Goal: Task Accomplishment & Management: Manage account settings

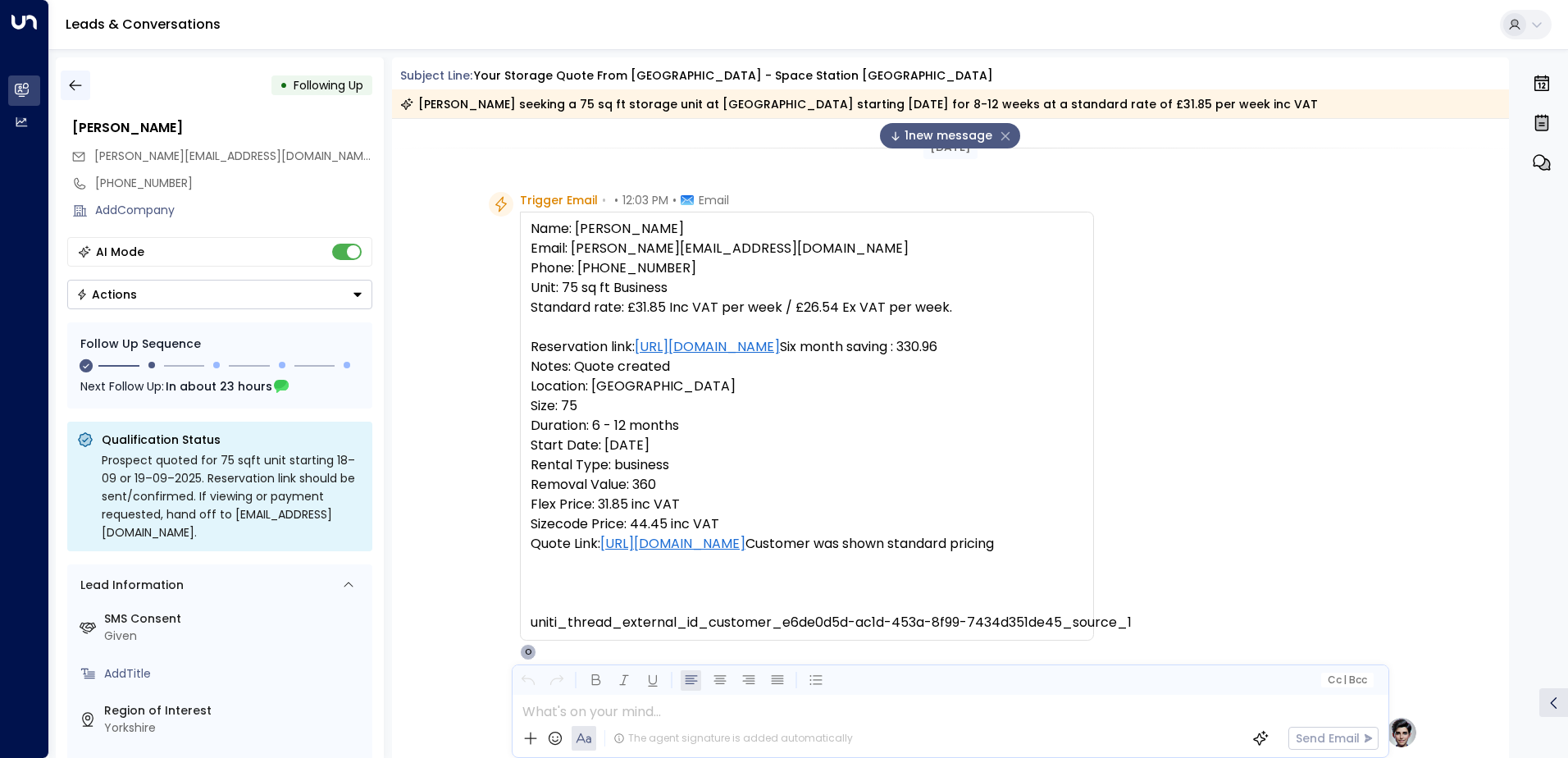
scroll to position [76, 0]
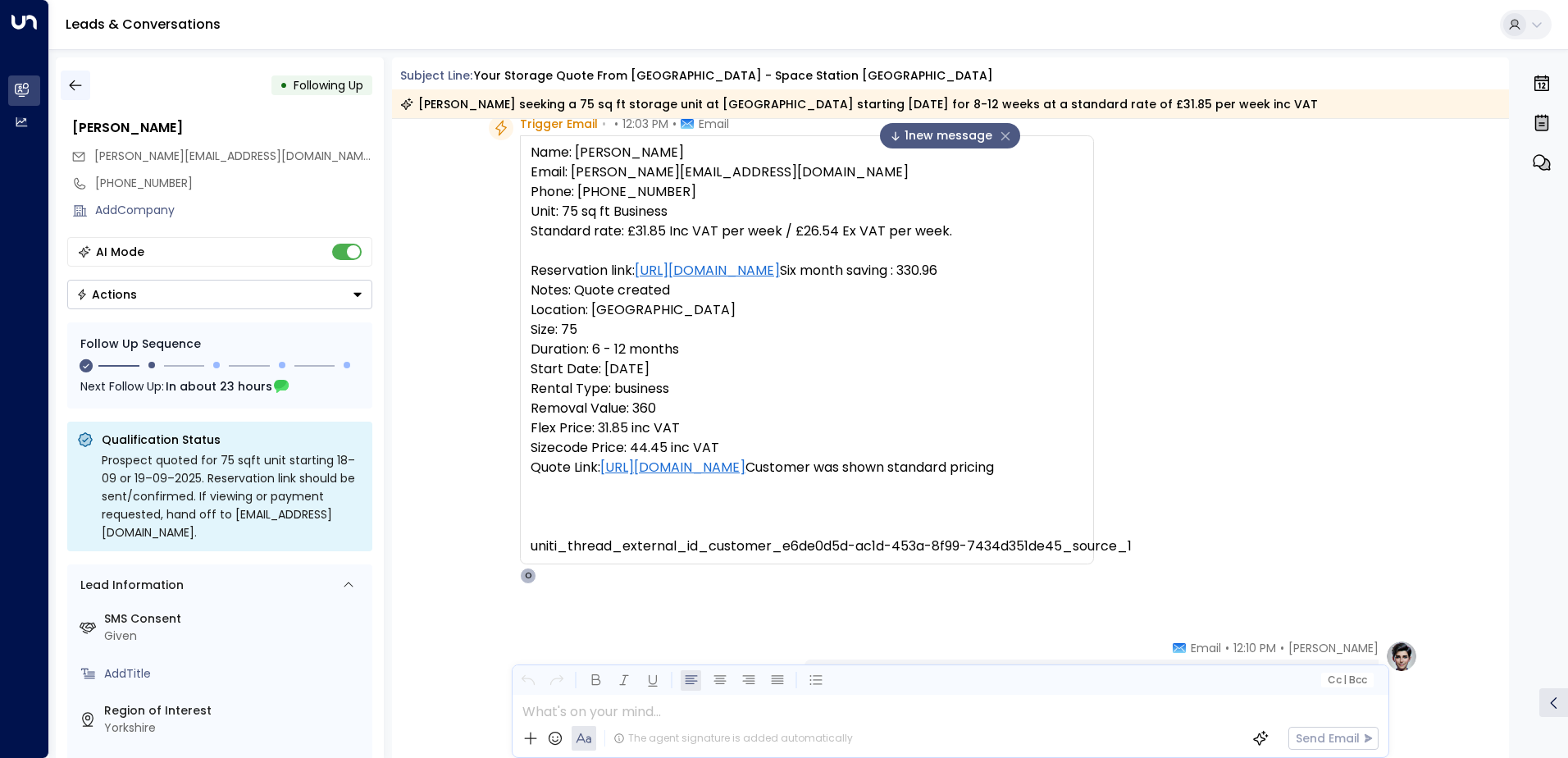
click at [79, 88] on icon "button" at bounding box center [75, 85] width 17 height 17
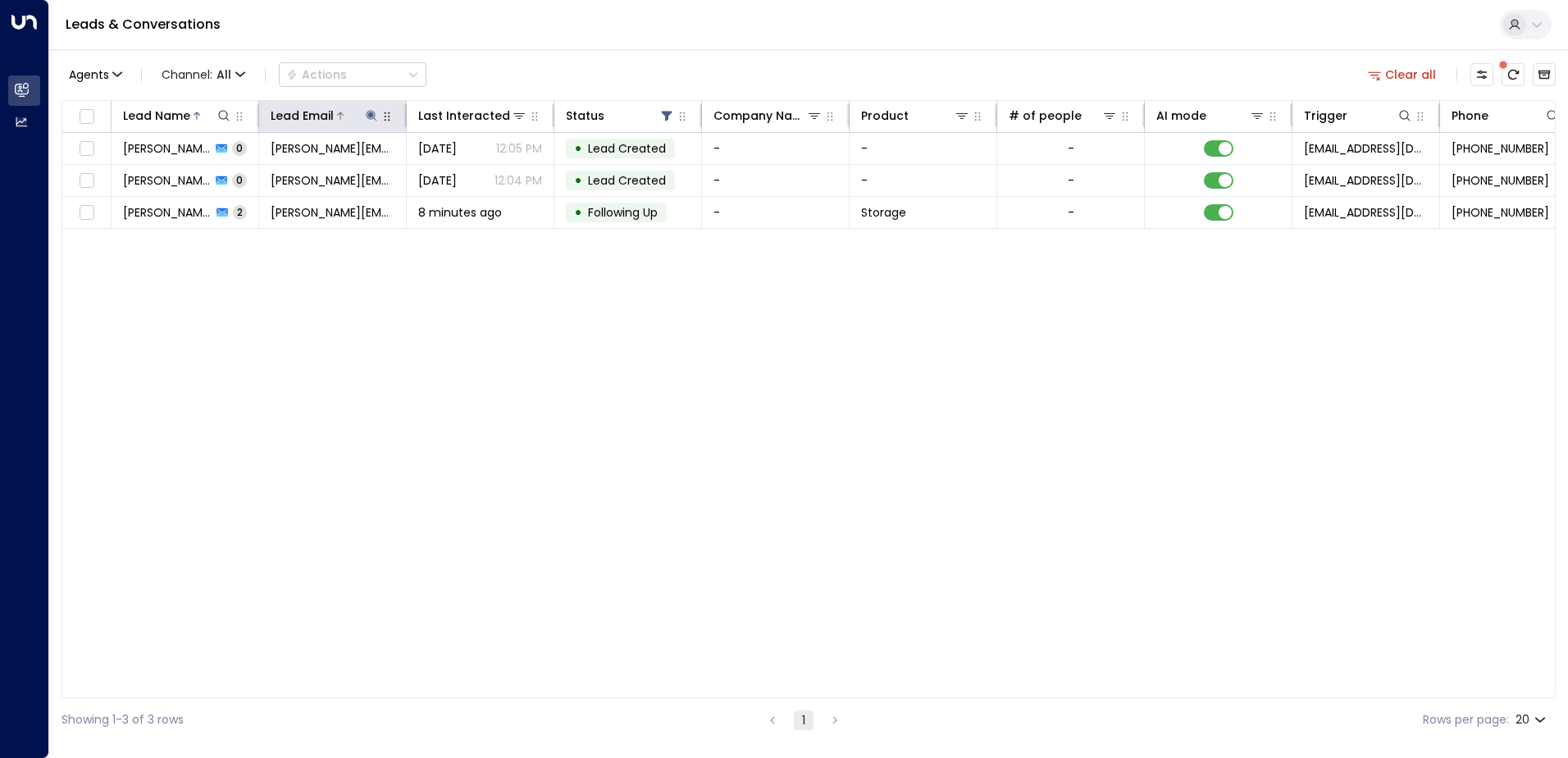
click at [370, 109] on icon at bounding box center [372, 116] width 13 height 13
click at [472, 175] on icon "button" at bounding box center [474, 175] width 11 height 11
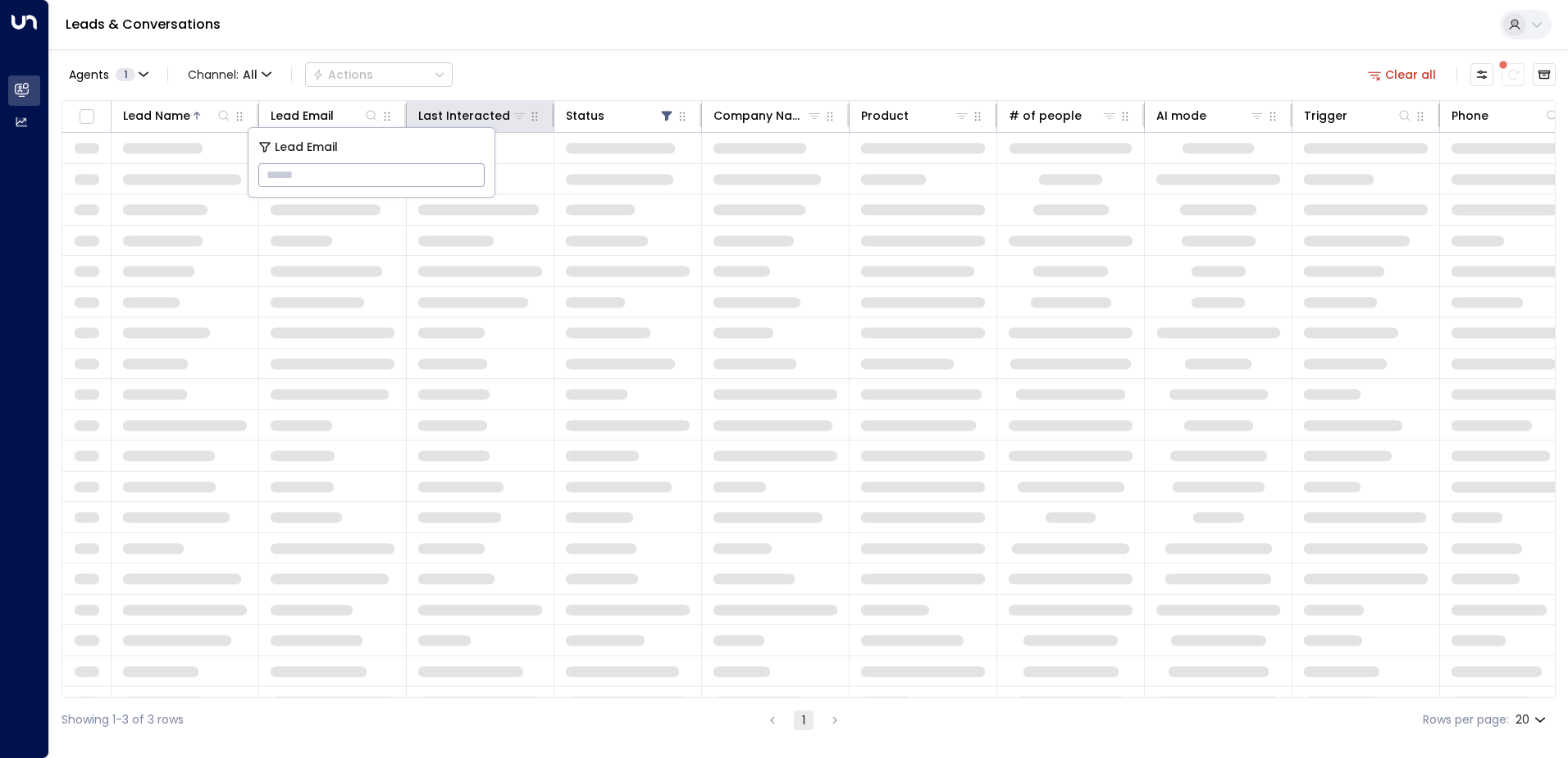
type input "**********"
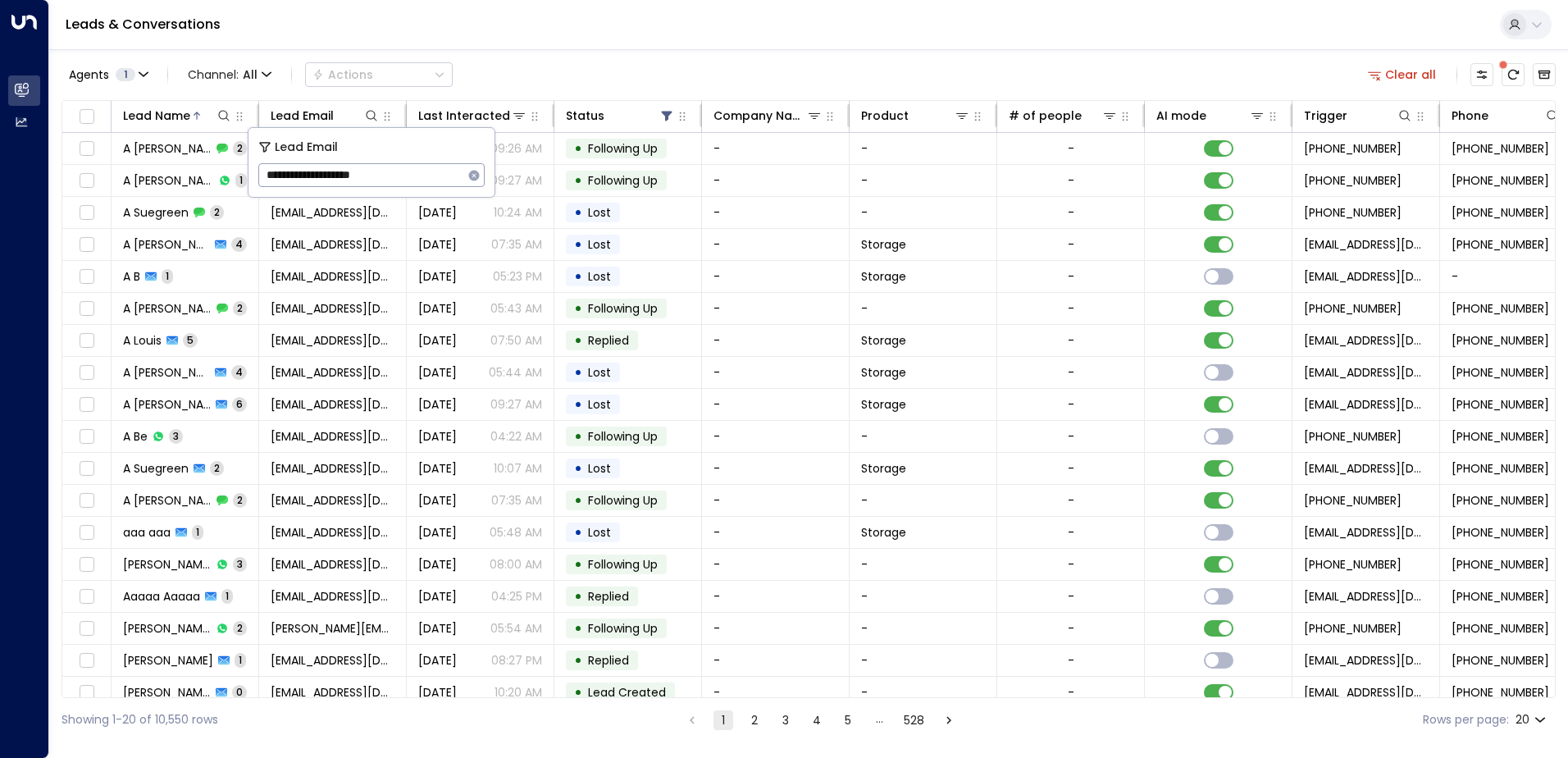
click at [469, 42] on div "Leads & Conversations" at bounding box center [809, 25] width 1519 height 50
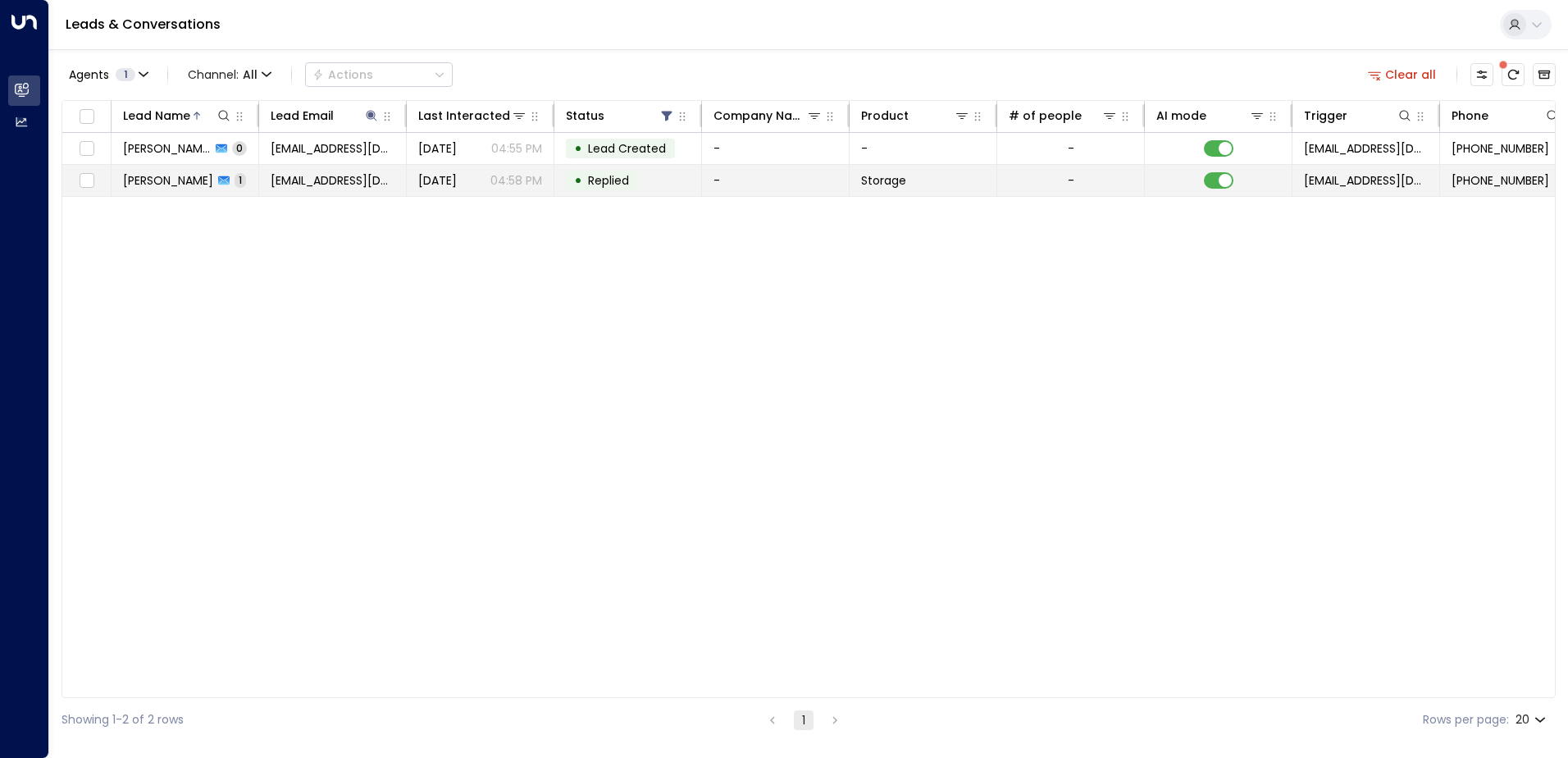
click at [303, 179] on span "[EMAIL_ADDRESS][DOMAIN_NAME]" at bounding box center [332, 181] width 124 height 17
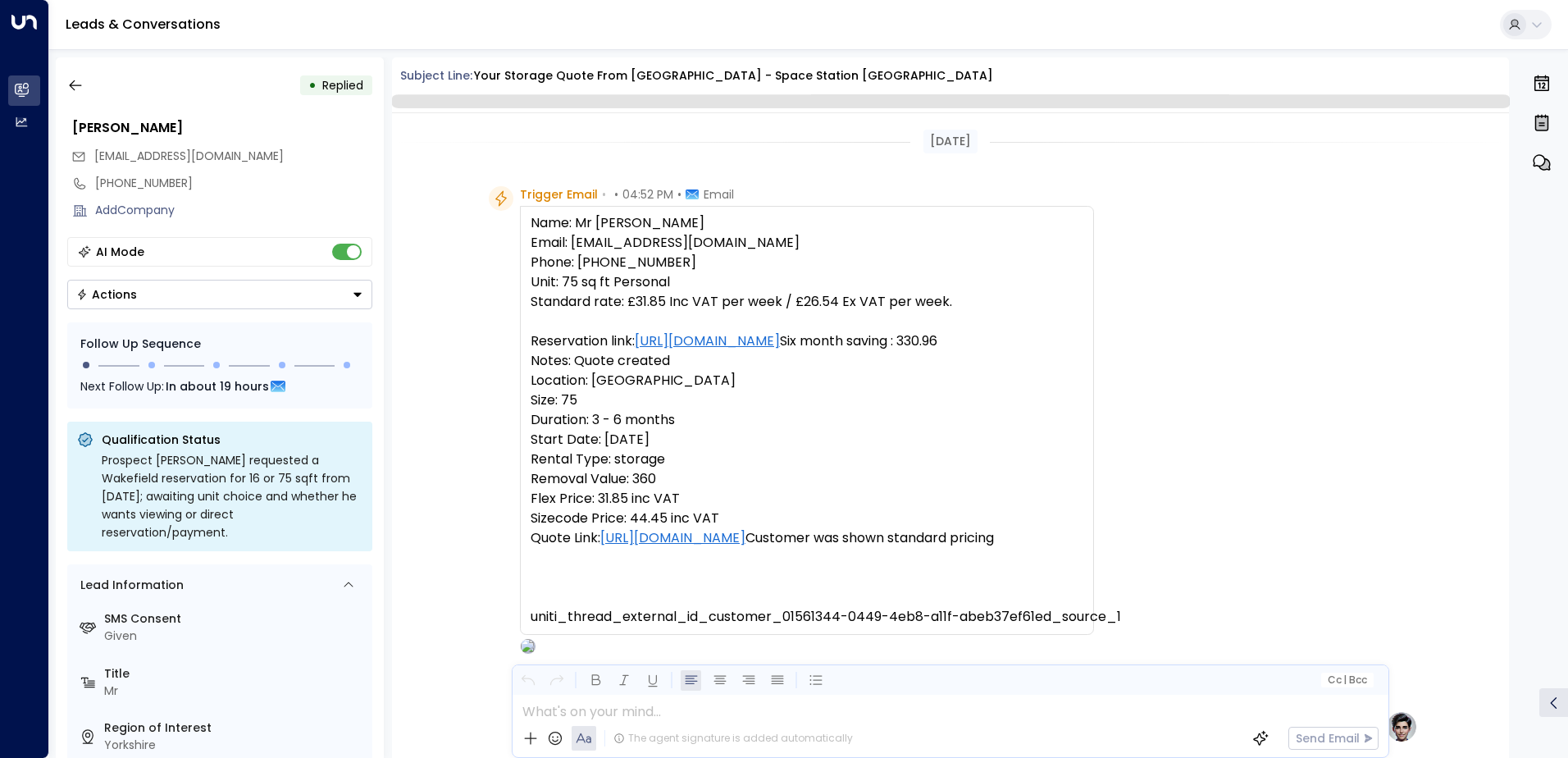
scroll to position [523, 0]
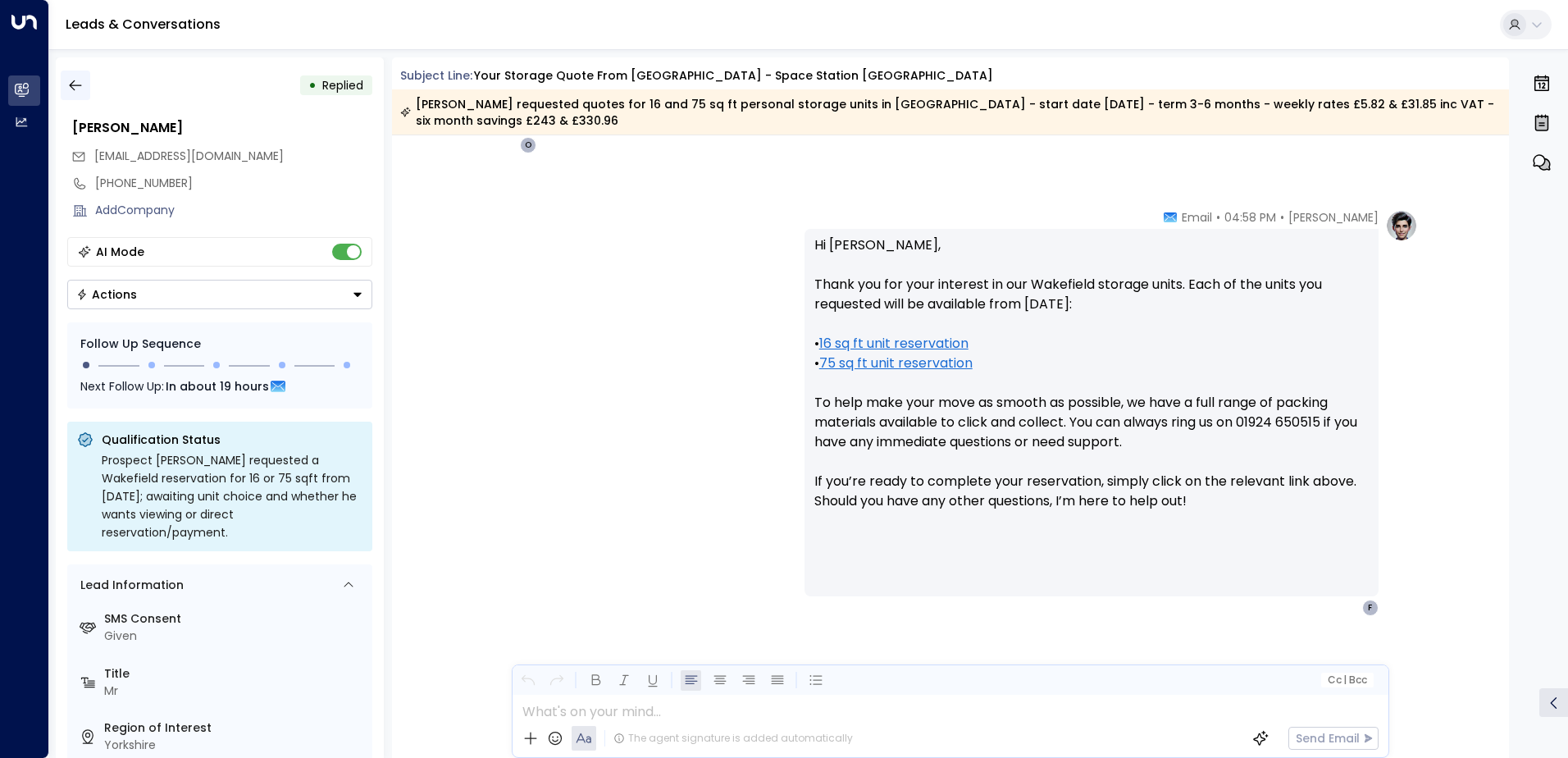
click at [72, 84] on icon "button" at bounding box center [75, 85] width 17 height 17
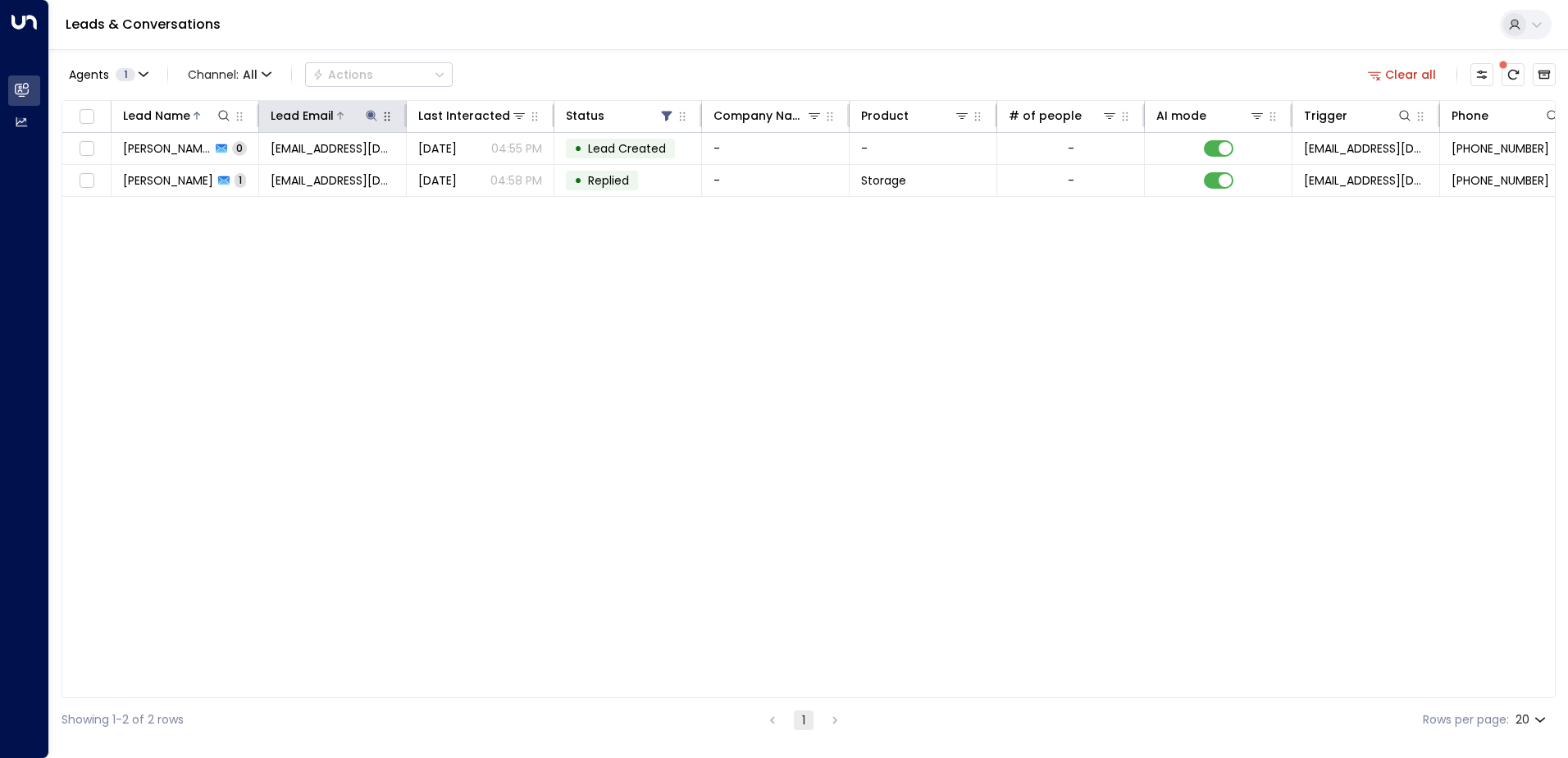
click at [368, 108] on button at bounding box center [372, 116] width 17 height 17
click at [476, 174] on icon "button" at bounding box center [474, 175] width 11 height 11
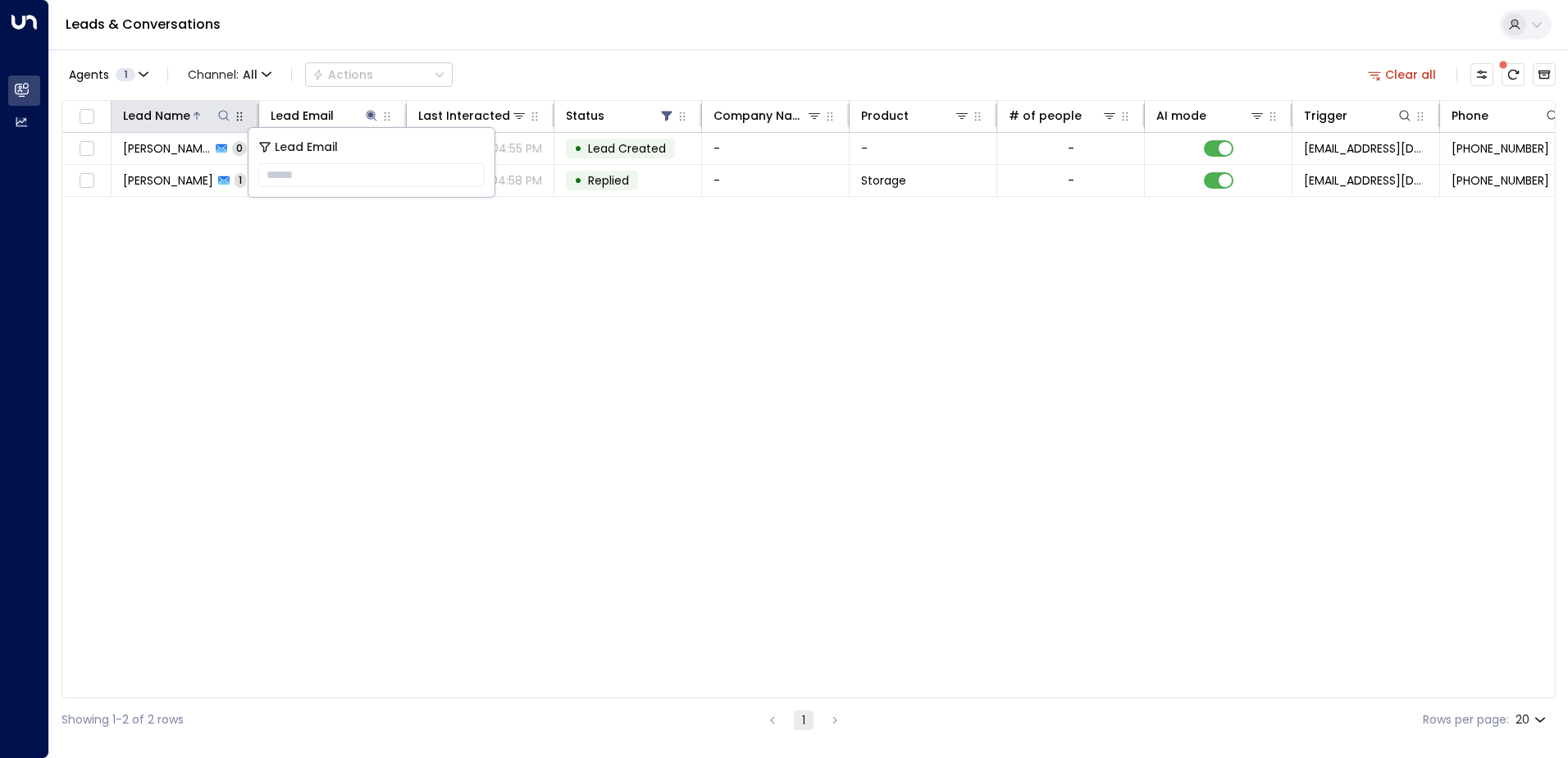
click at [221, 116] on icon at bounding box center [224, 116] width 13 height 13
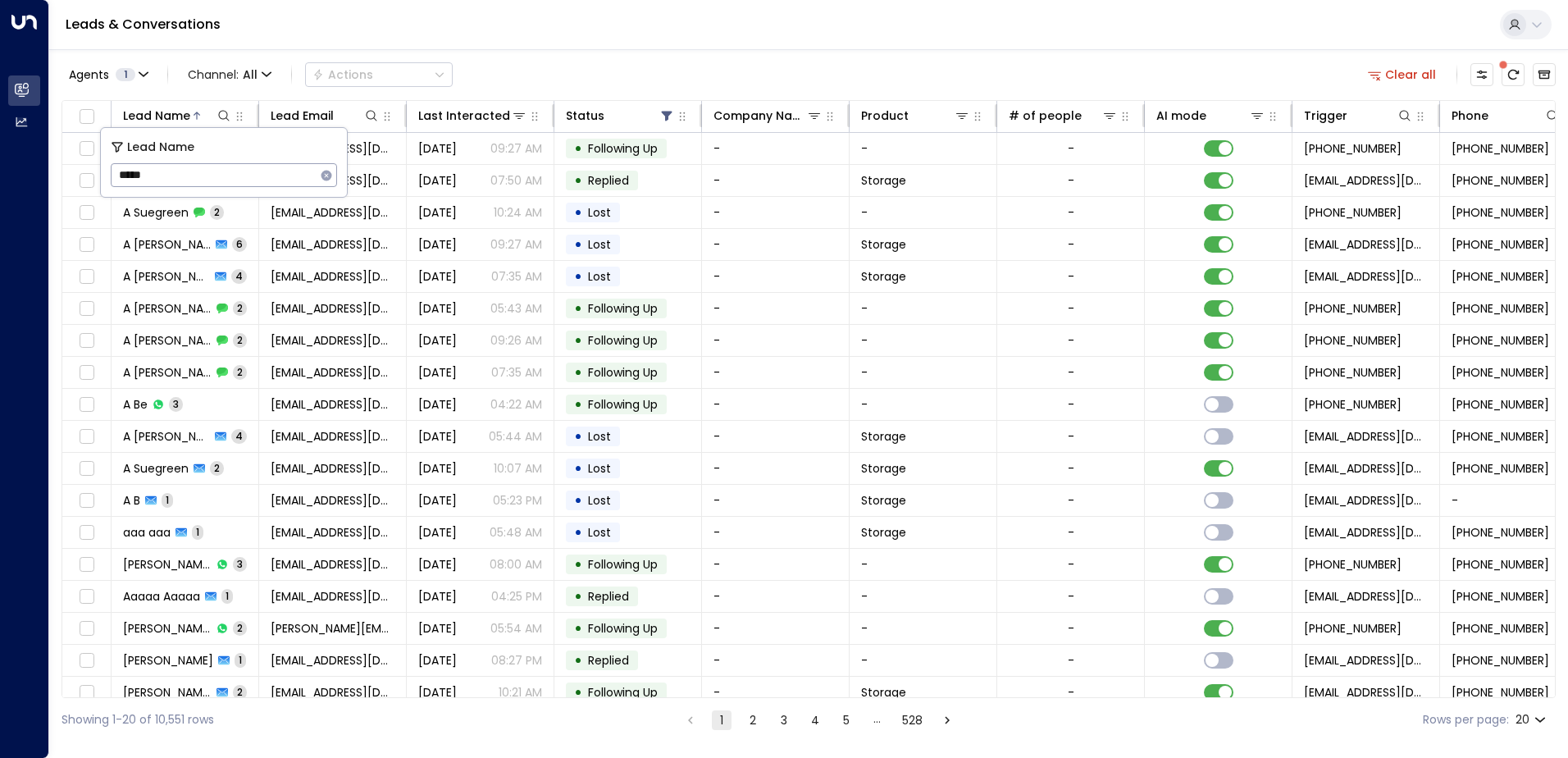
type input "*****"
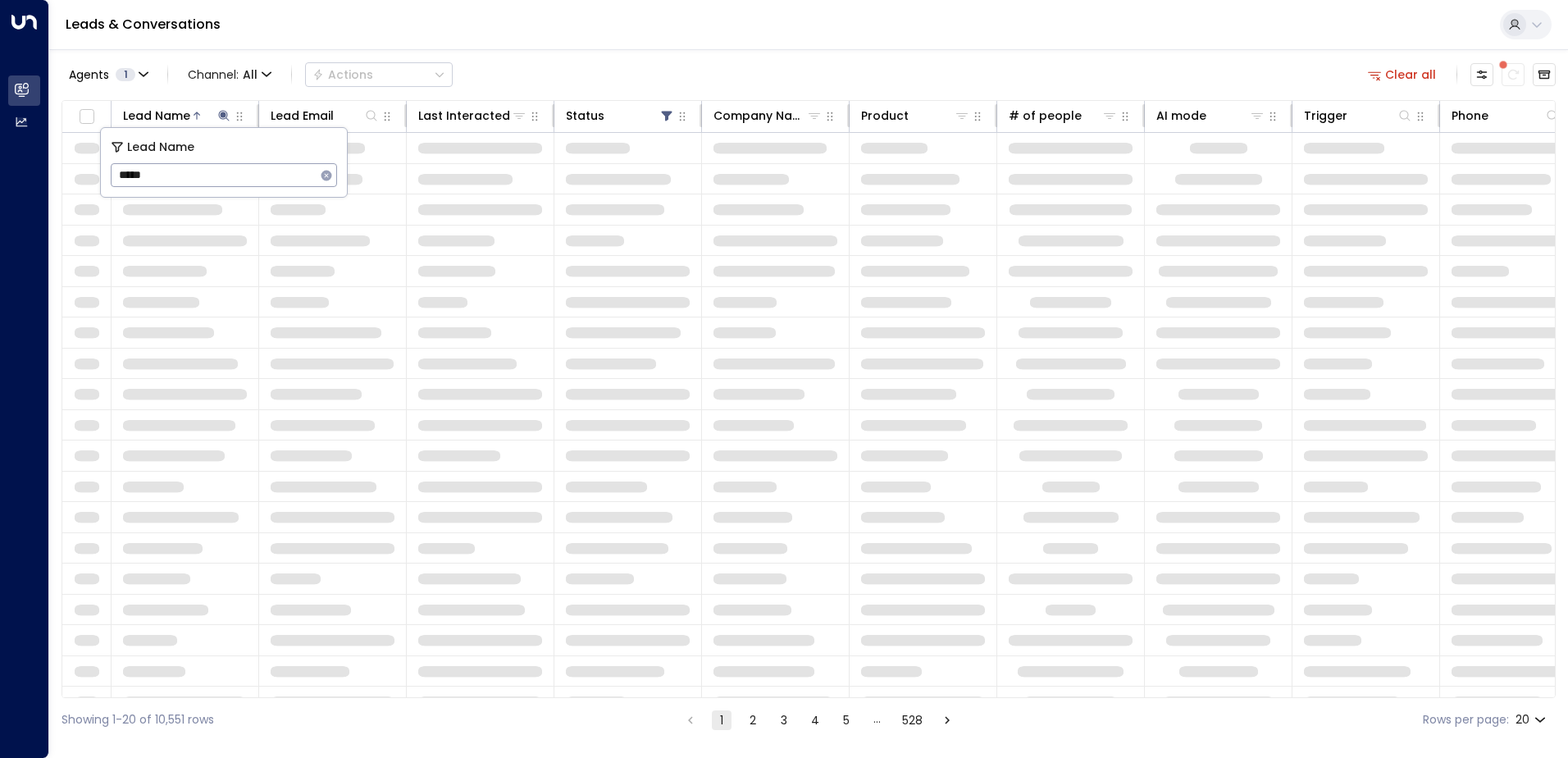
click at [453, 23] on div "Leads & Conversations" at bounding box center [809, 25] width 1519 height 50
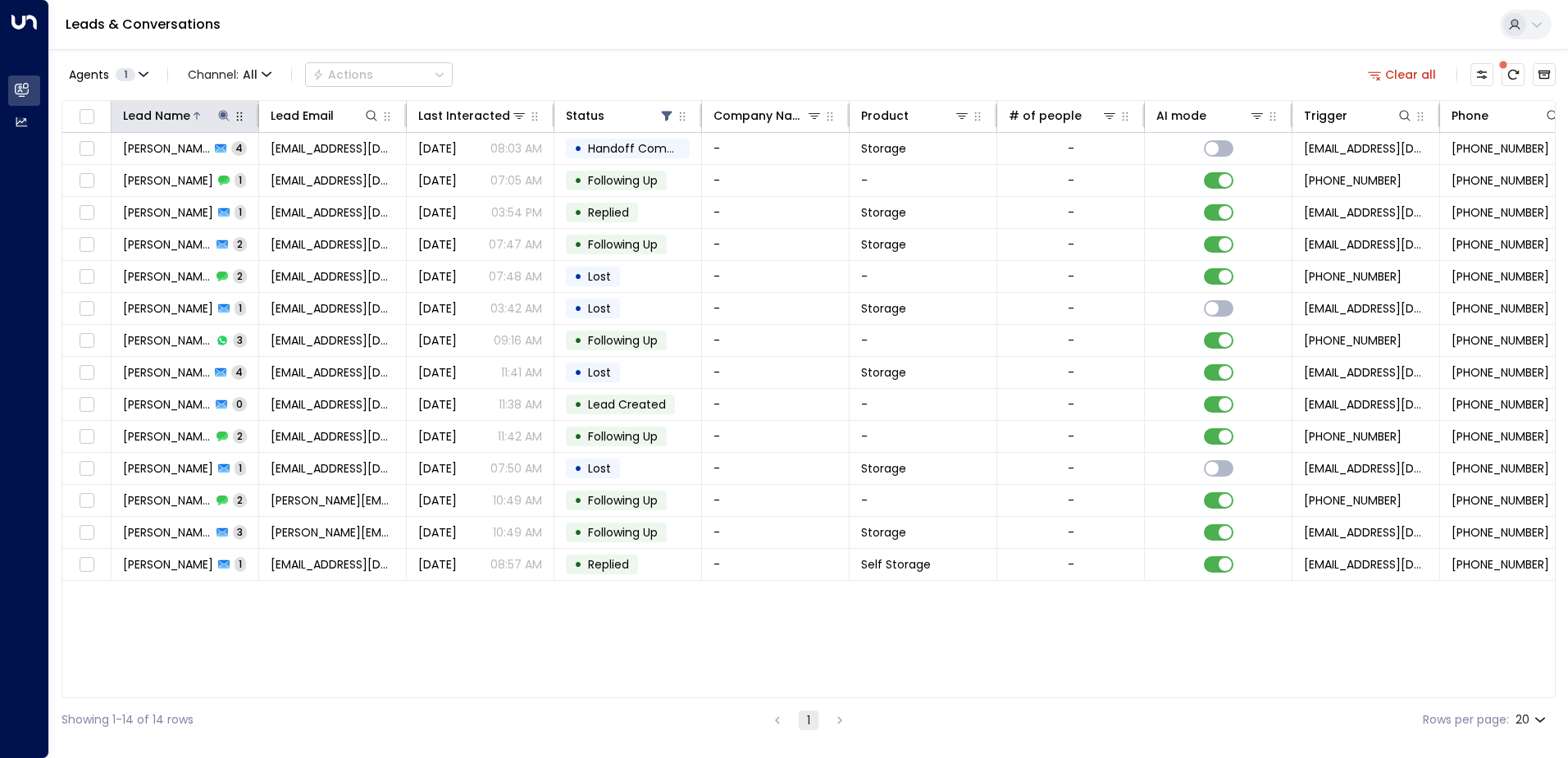
click at [222, 114] on icon at bounding box center [223, 115] width 11 height 11
click at [325, 176] on icon "button" at bounding box center [327, 176] width 13 height 13
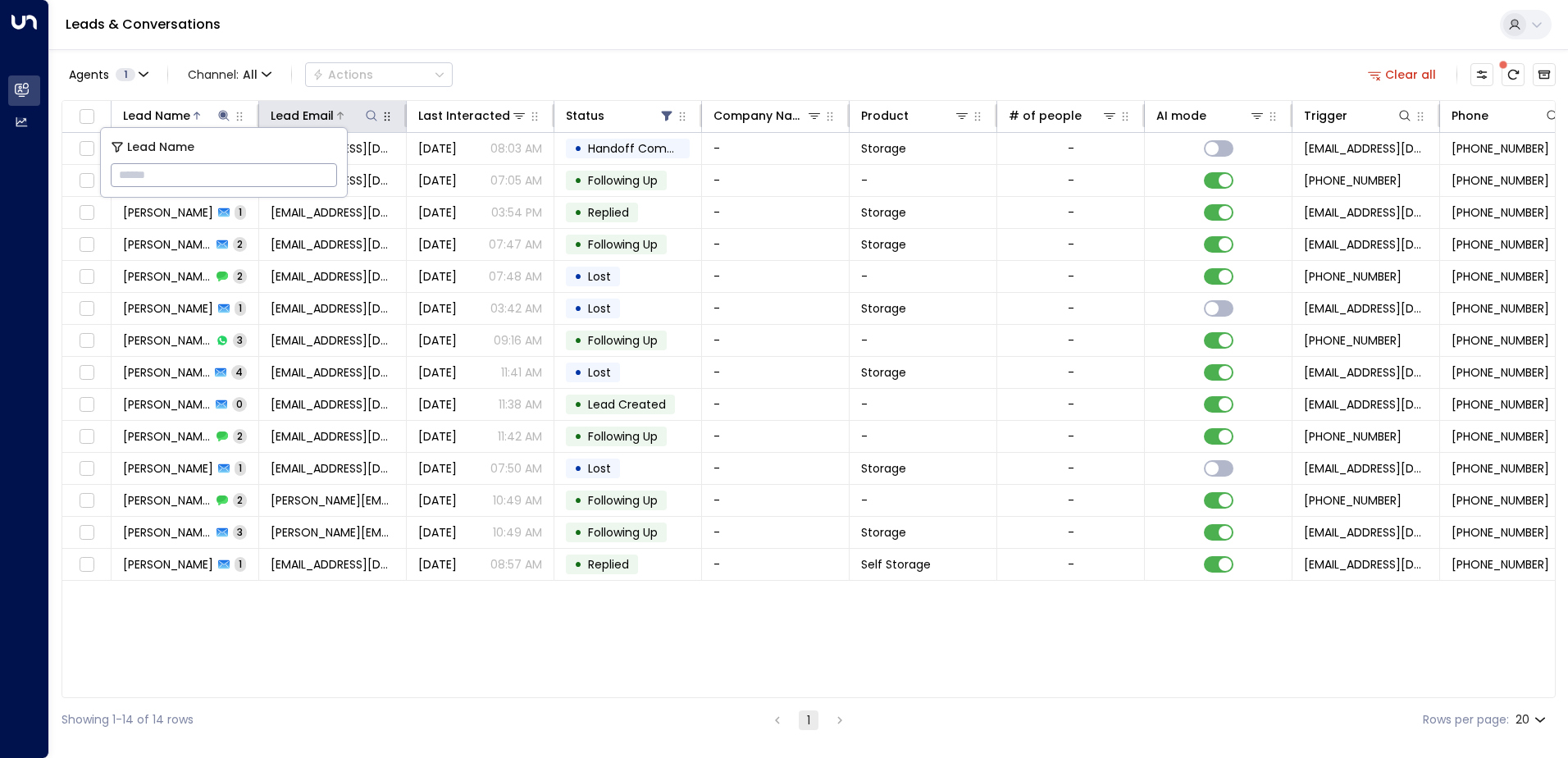
click at [371, 116] on icon at bounding box center [372, 116] width 13 height 13
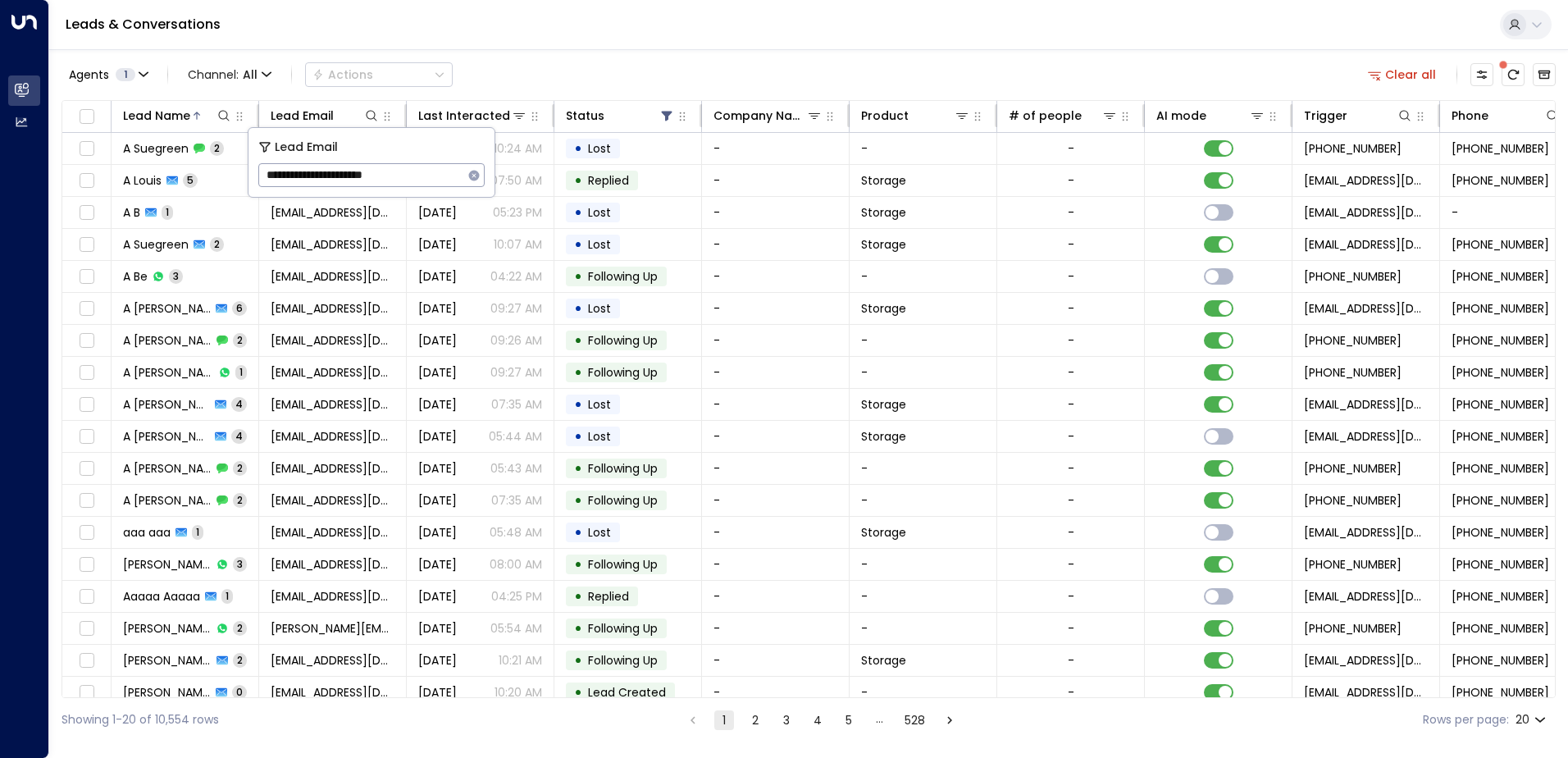
type input "**********"
click at [464, 26] on div "Leads & Conversations" at bounding box center [809, 25] width 1519 height 50
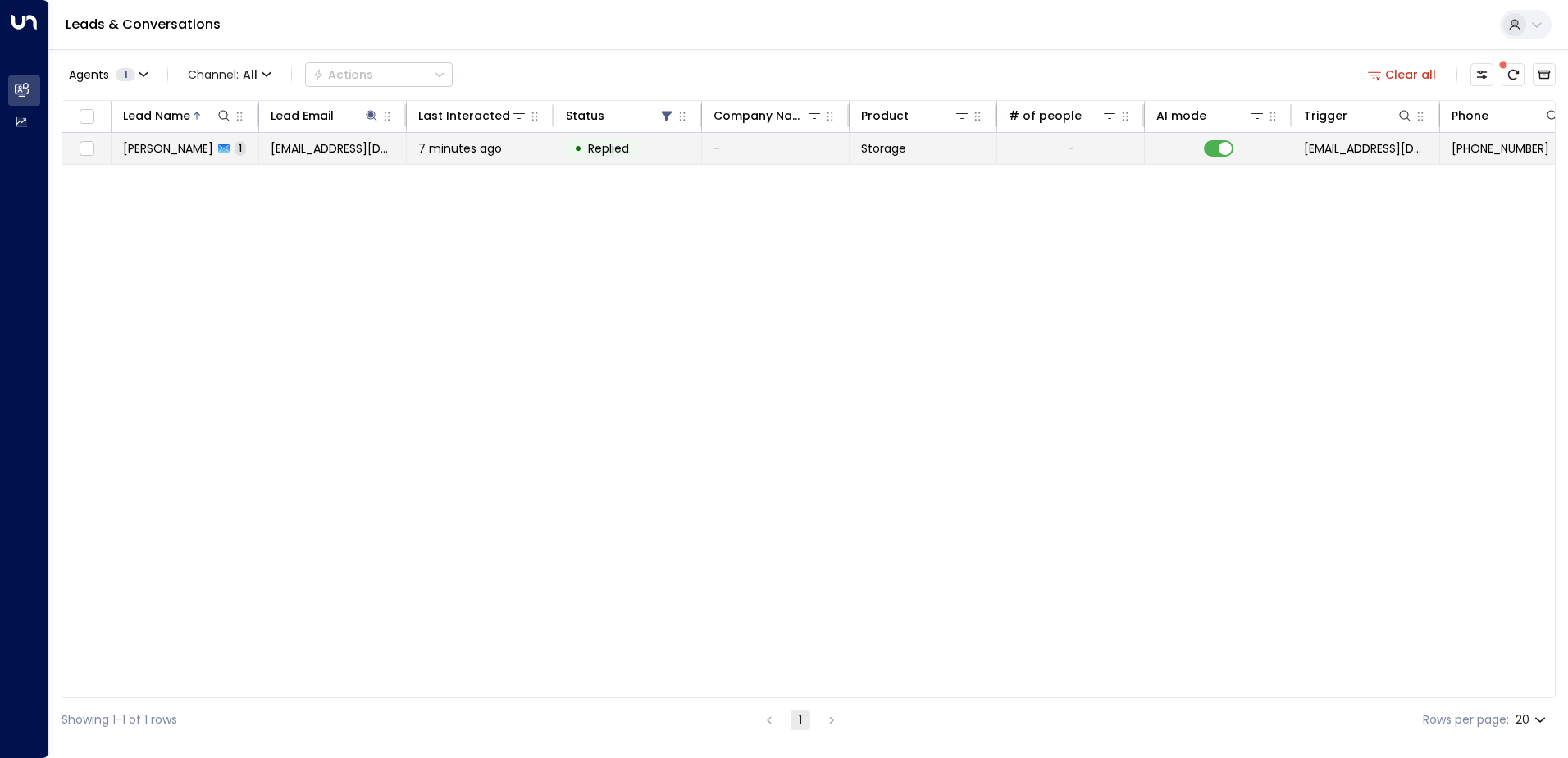
click at [168, 139] on td "[PERSON_NAME] Race 1" at bounding box center [185, 148] width 148 height 31
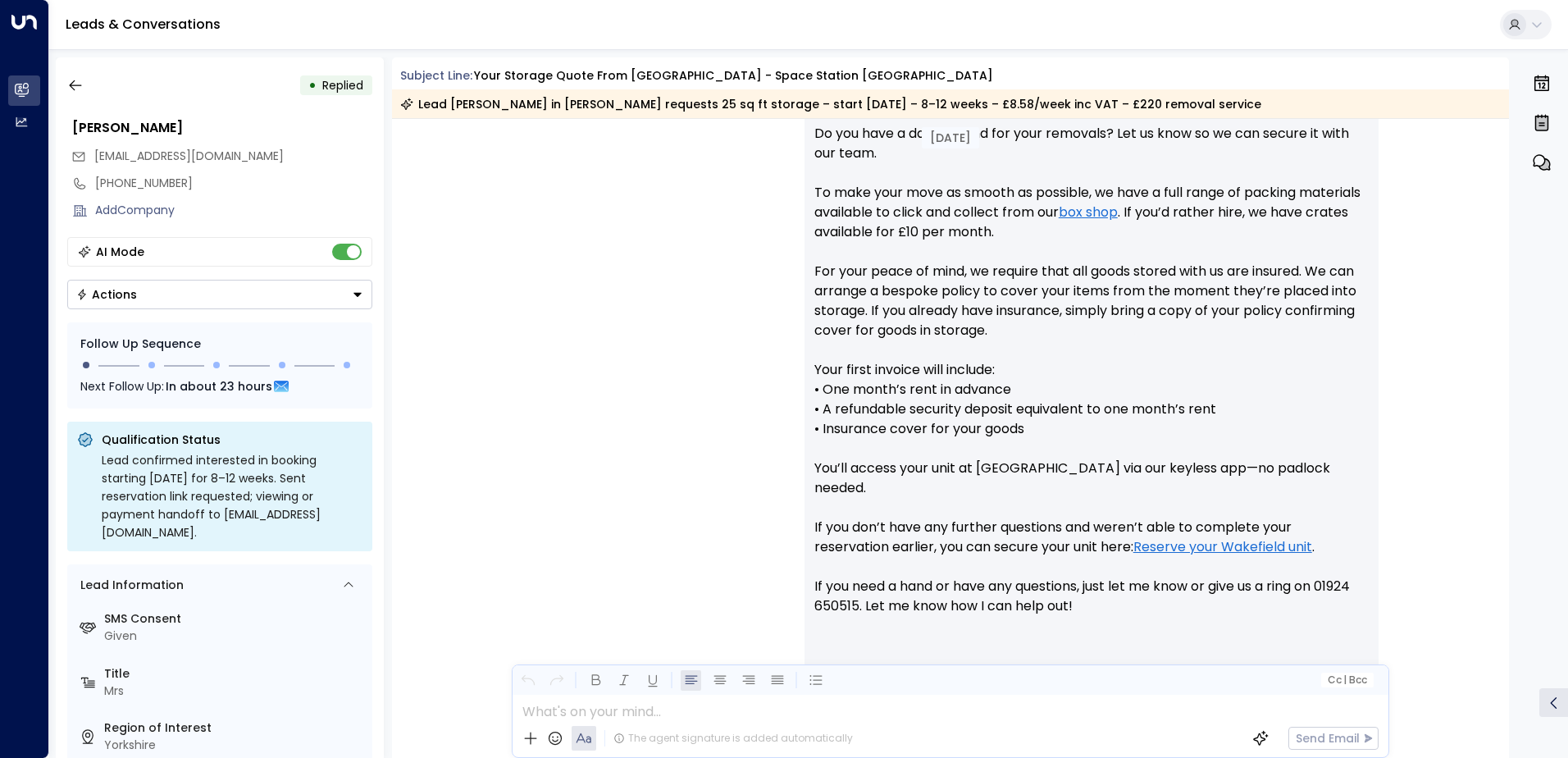
scroll to position [923, 0]
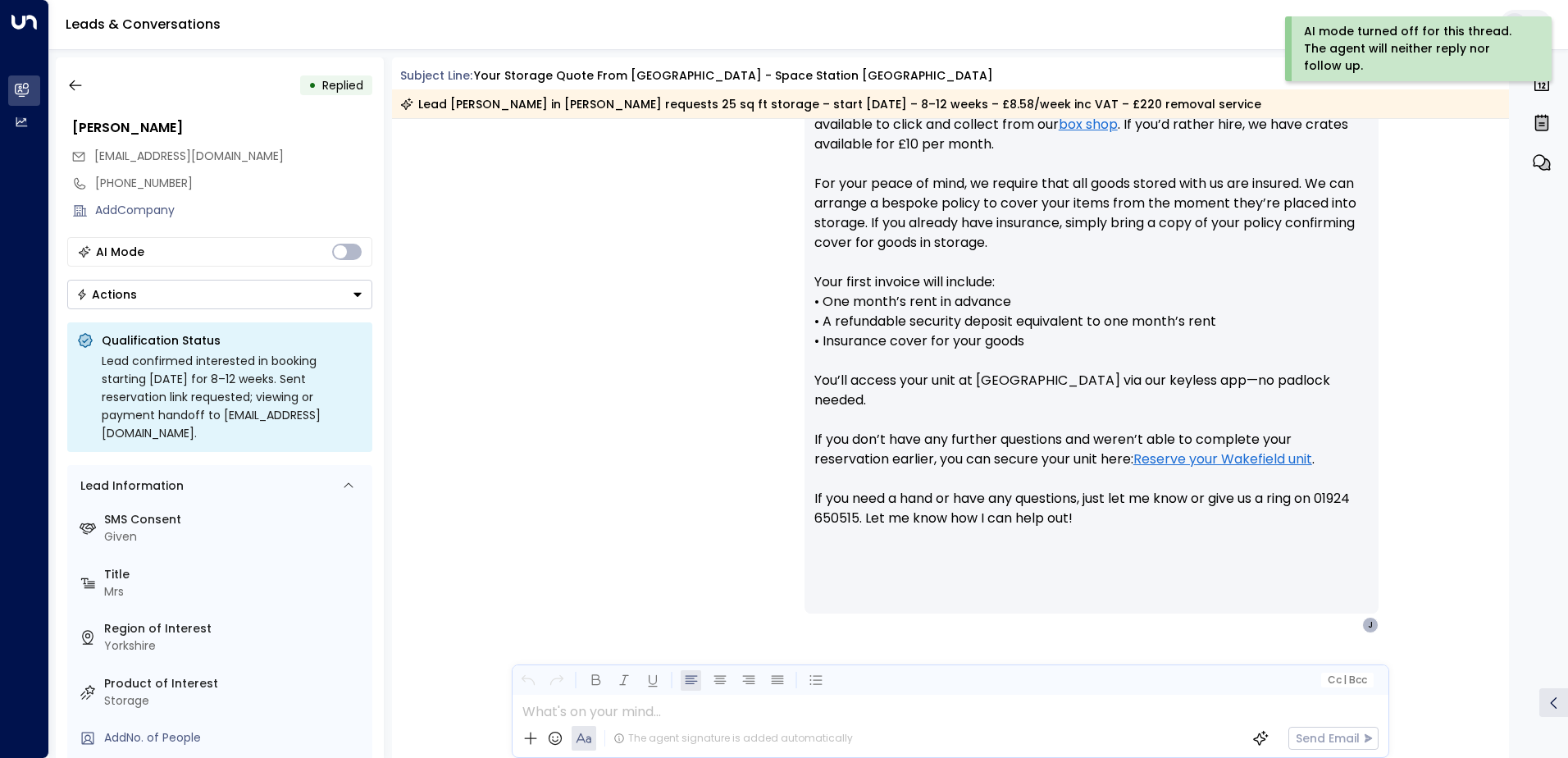
drag, startPoint x: 357, startPoint y: 296, endPoint x: 344, endPoint y: 300, distance: 13.6
click at [358, 295] on icon "Button group with a nested menu" at bounding box center [358, 294] width 8 height 4
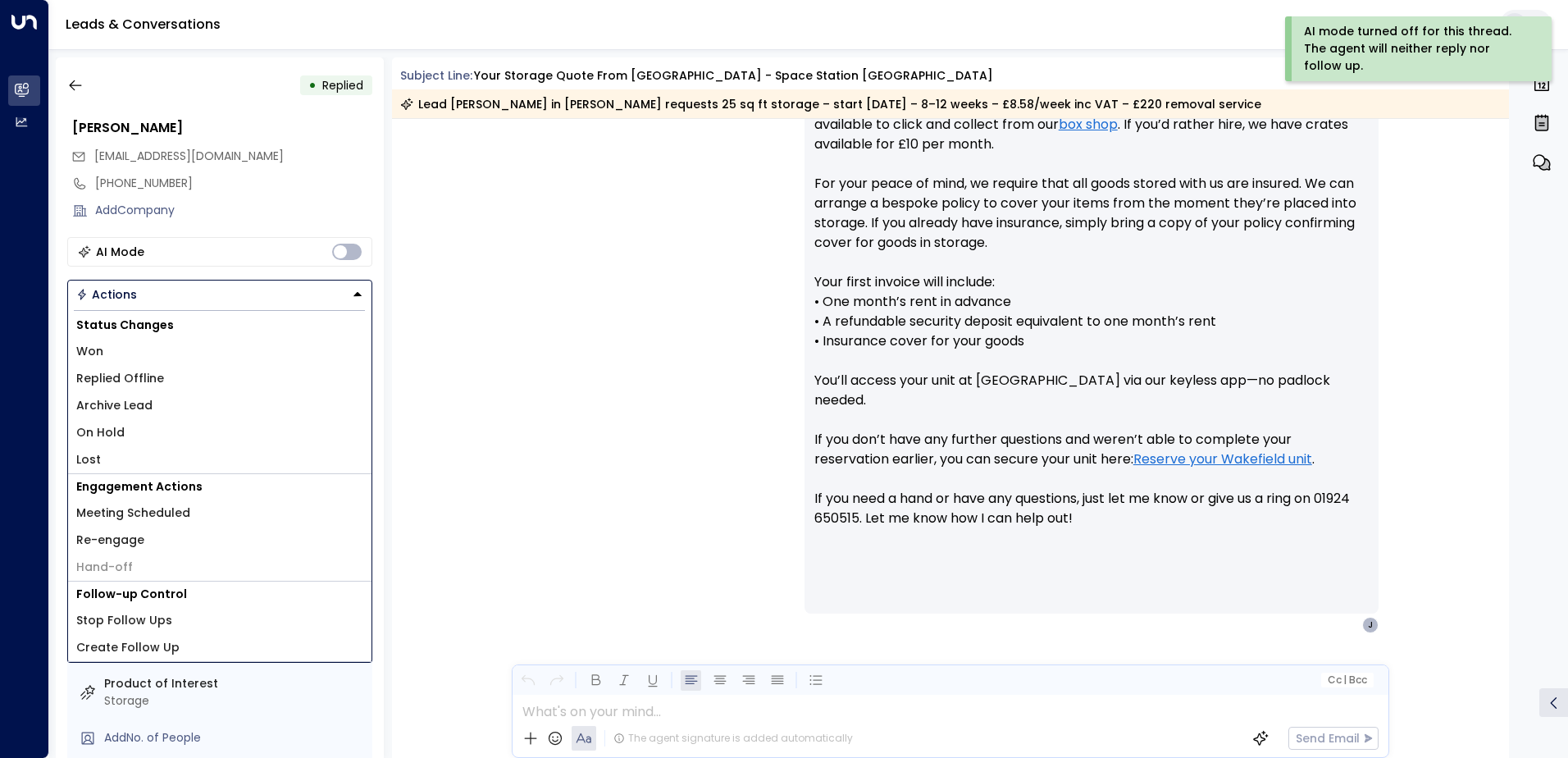
click at [119, 384] on span "Replied Offline" at bounding box center [119, 379] width 88 height 18
